Goal: Information Seeking & Learning: Learn about a topic

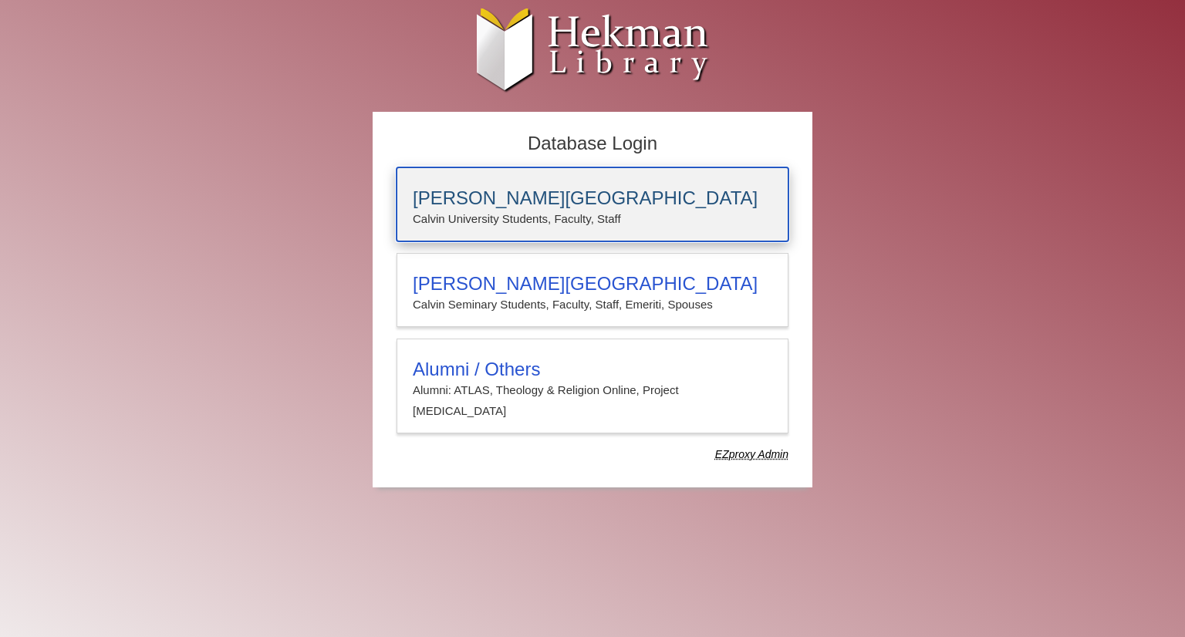
click at [488, 200] on h3 "[PERSON_NAME][GEOGRAPHIC_DATA]" at bounding box center [593, 198] width 360 height 22
click at [498, 194] on h3 "[PERSON_NAME][GEOGRAPHIC_DATA]" at bounding box center [593, 198] width 360 height 22
click at [483, 204] on h3 "[PERSON_NAME][GEOGRAPHIC_DATA]" at bounding box center [593, 198] width 360 height 22
click at [505, 201] on h3 "[PERSON_NAME][GEOGRAPHIC_DATA]" at bounding box center [593, 198] width 360 height 22
